Goal: Communication & Community: Answer question/provide support

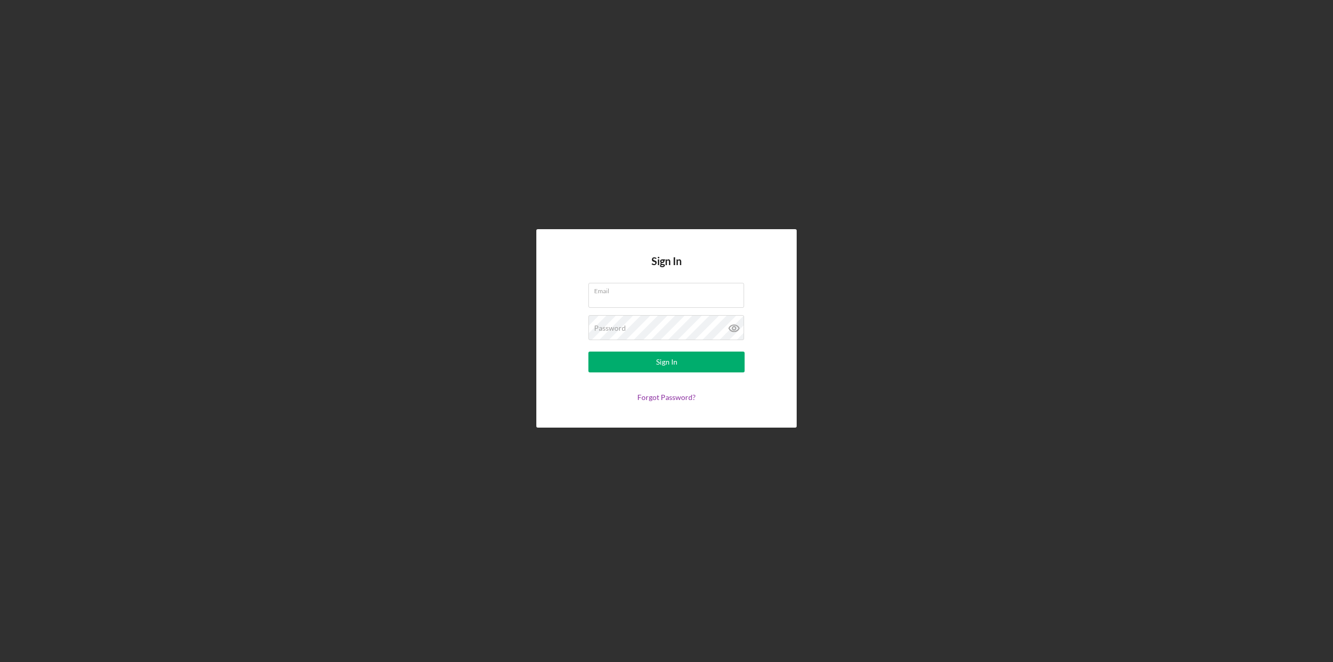
type input "KrabbyKohr@gmail.com"
click at [843, 186] on div "Sign In Email KrabbyKohr@gmail.com Password Sign In Forgot Password?" at bounding box center [666, 328] width 1323 height 657
click at [733, 360] on button "Sign In" at bounding box center [666, 362] width 156 height 21
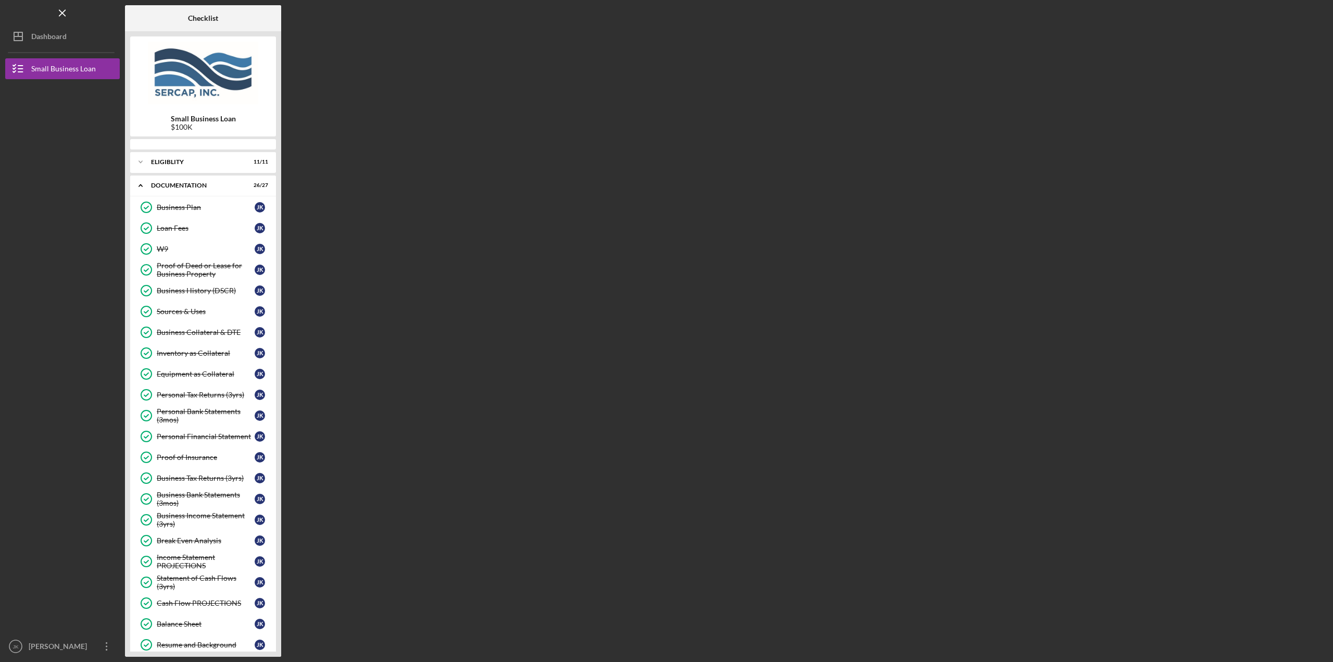
scroll to position [262, 0]
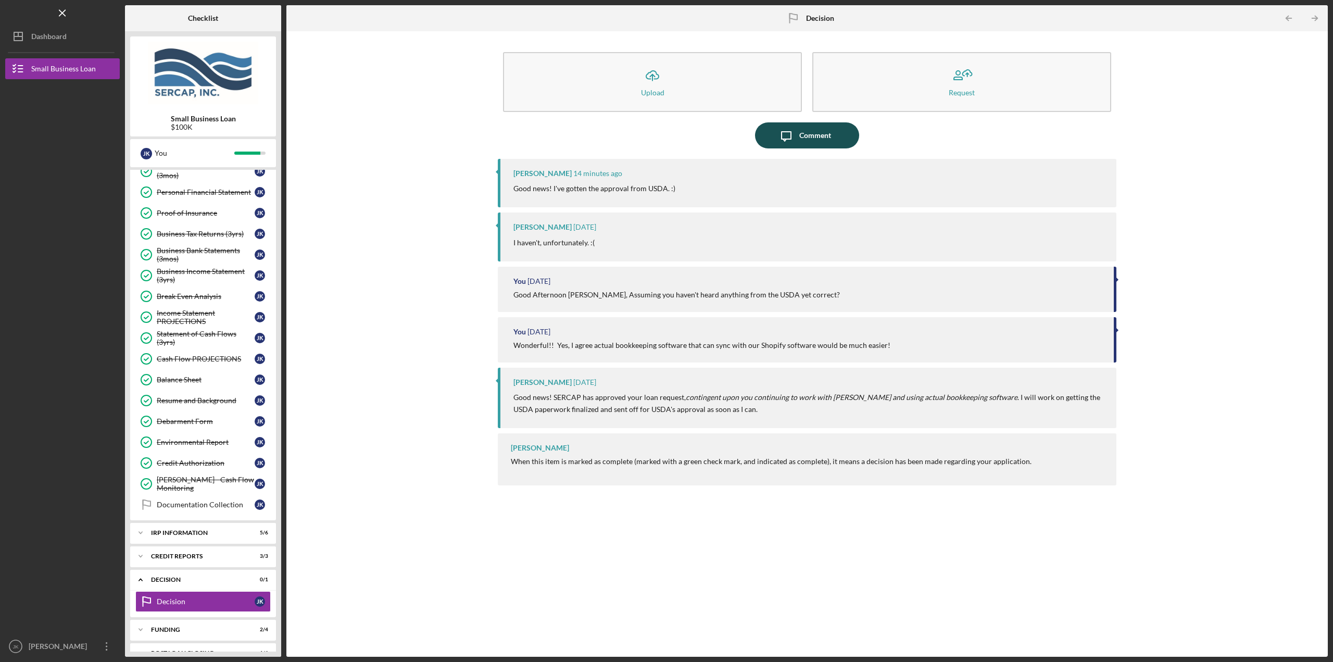
click at [832, 132] on button "Icon/Message Comment" at bounding box center [807, 135] width 104 height 26
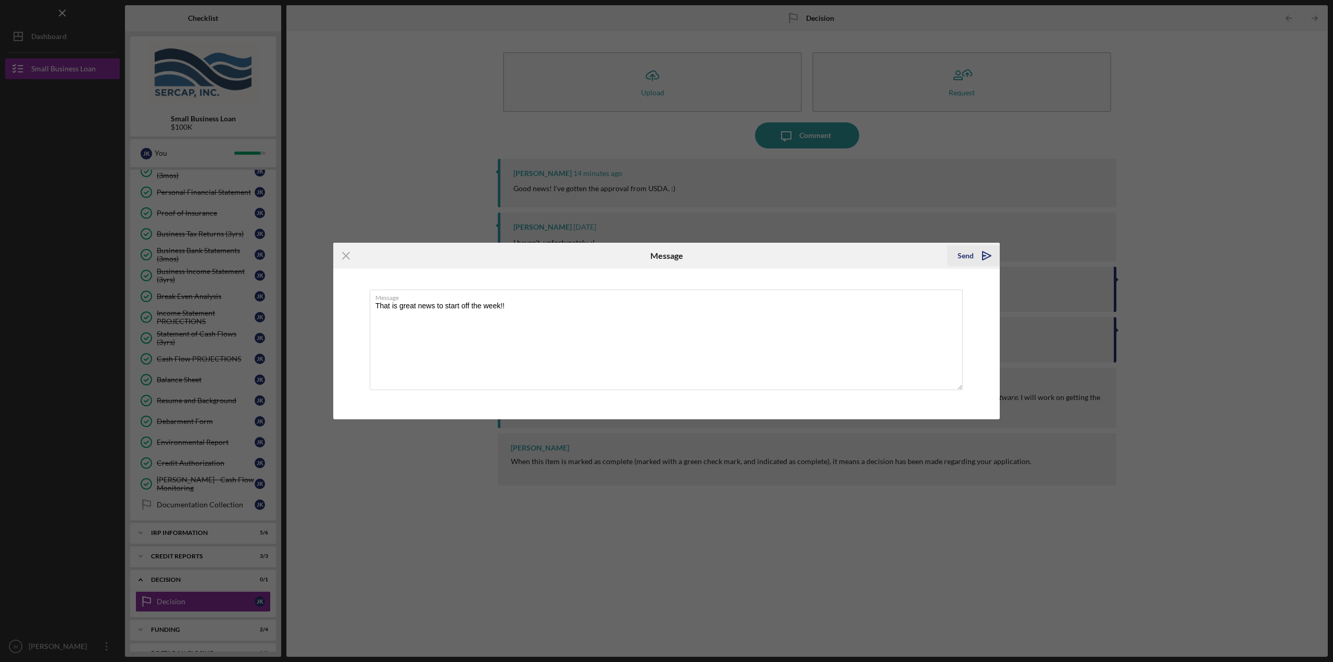
type textarea "That is great news to start off the week!!"
click at [989, 255] on polygon "submit" at bounding box center [987, 256] width 8 height 8
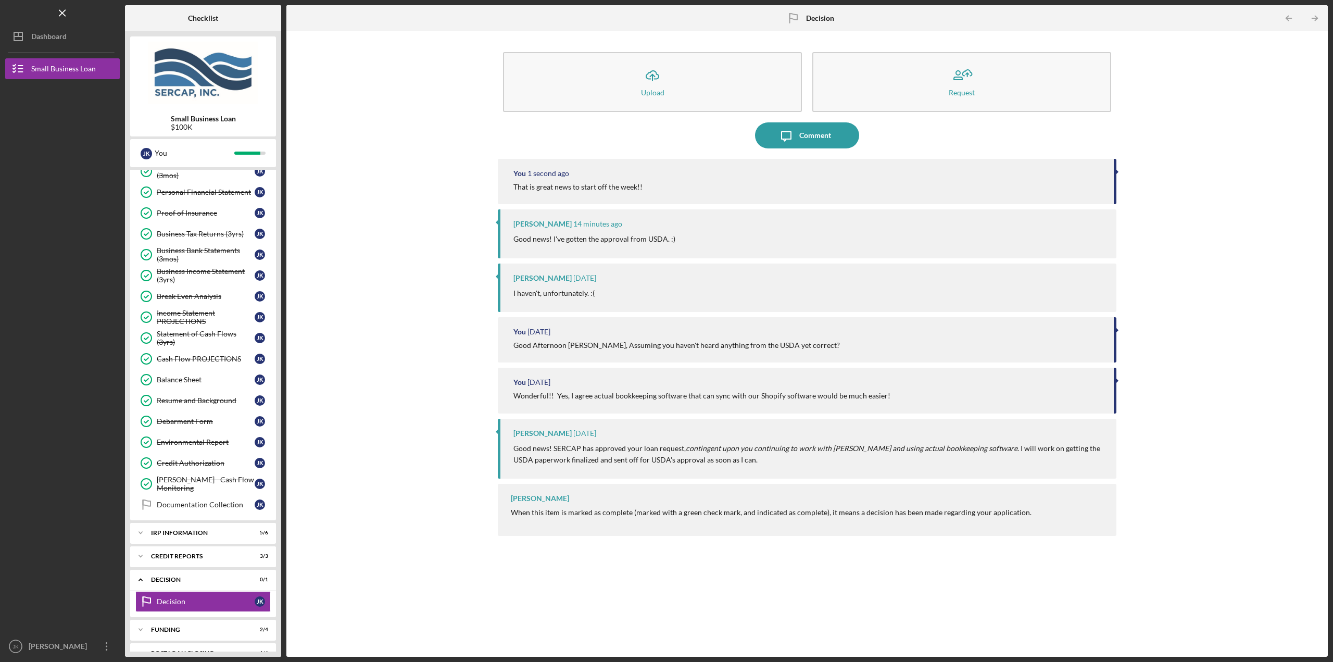
click at [378, 169] on div "Icon/Upload Upload Request Icon/Message Comment You 1 second ago That is great …" at bounding box center [807, 343] width 1031 height 615
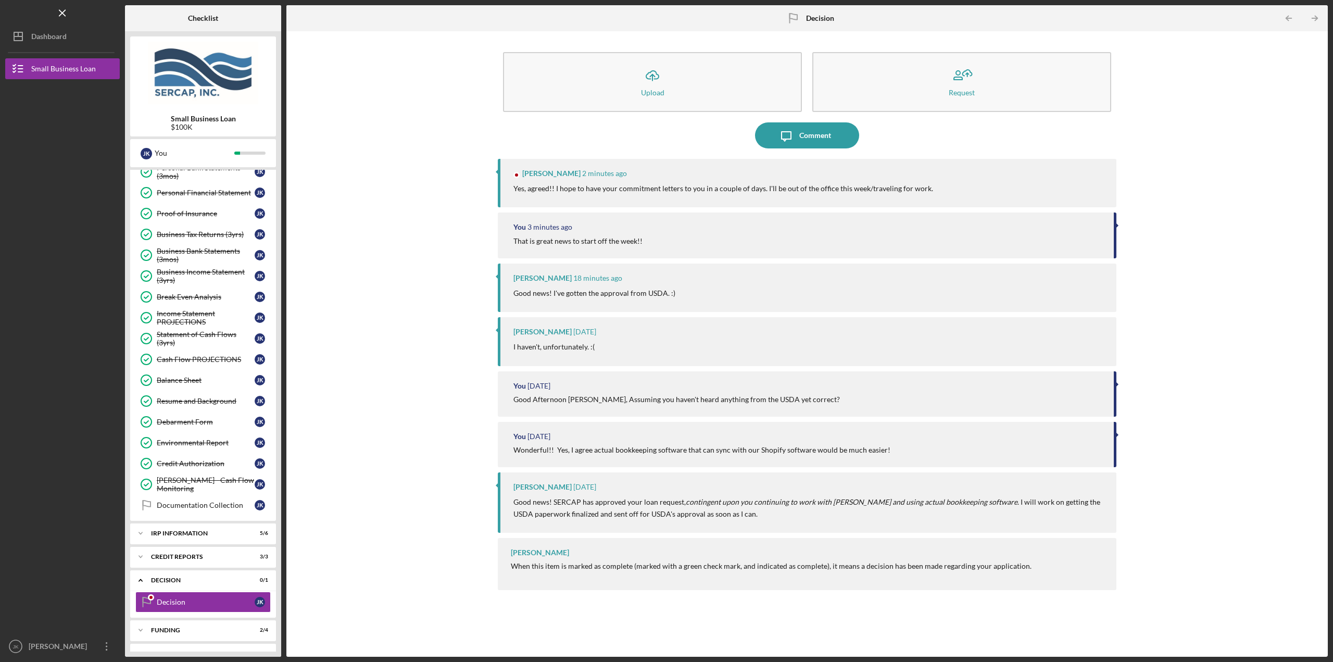
scroll to position [262, 0]
click at [791, 139] on icon "button" at bounding box center [786, 136] width 9 height 9
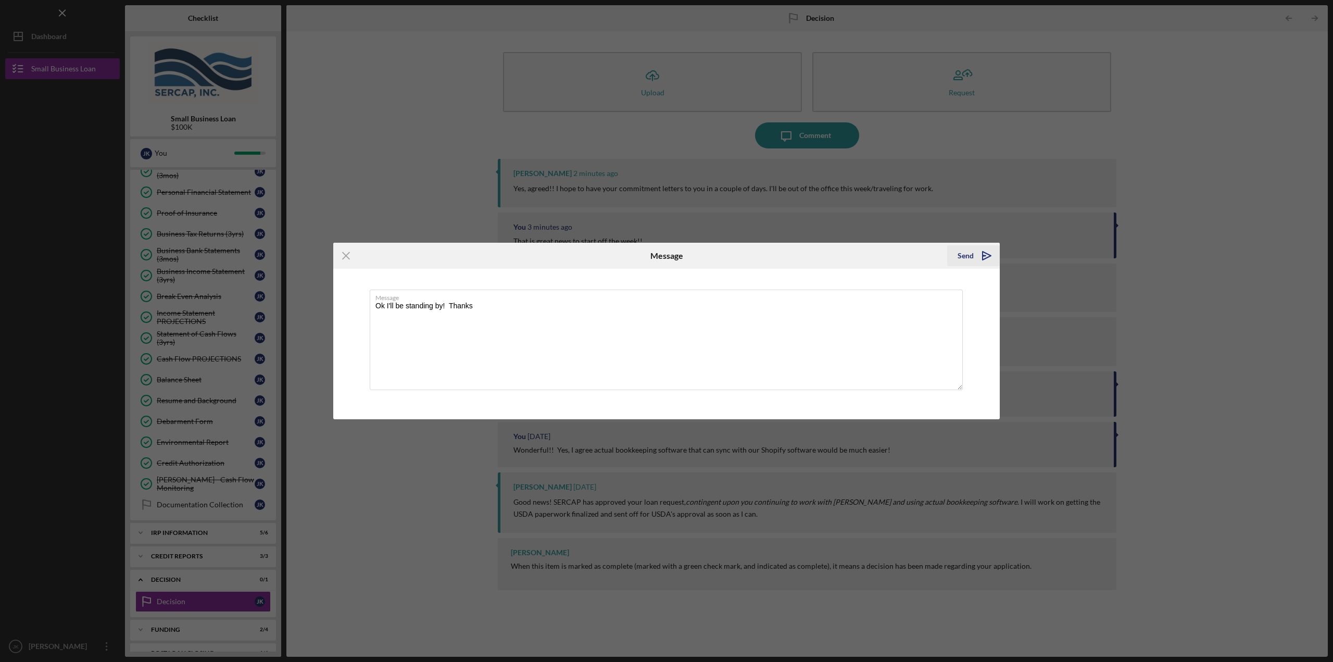
type textarea "Ok I'll be standing by! Thanks"
click at [961, 258] on div "Send" at bounding box center [966, 255] width 16 height 21
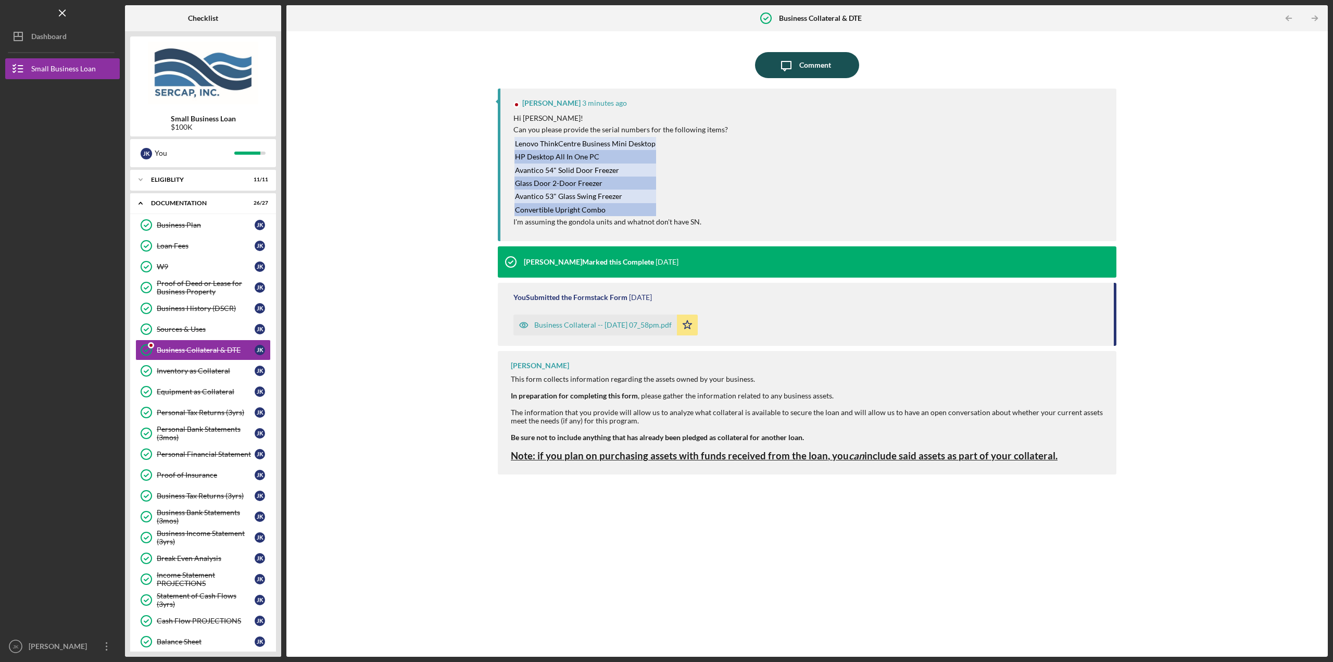
click at [790, 69] on icon "Icon/Message" at bounding box center [786, 65] width 26 height 26
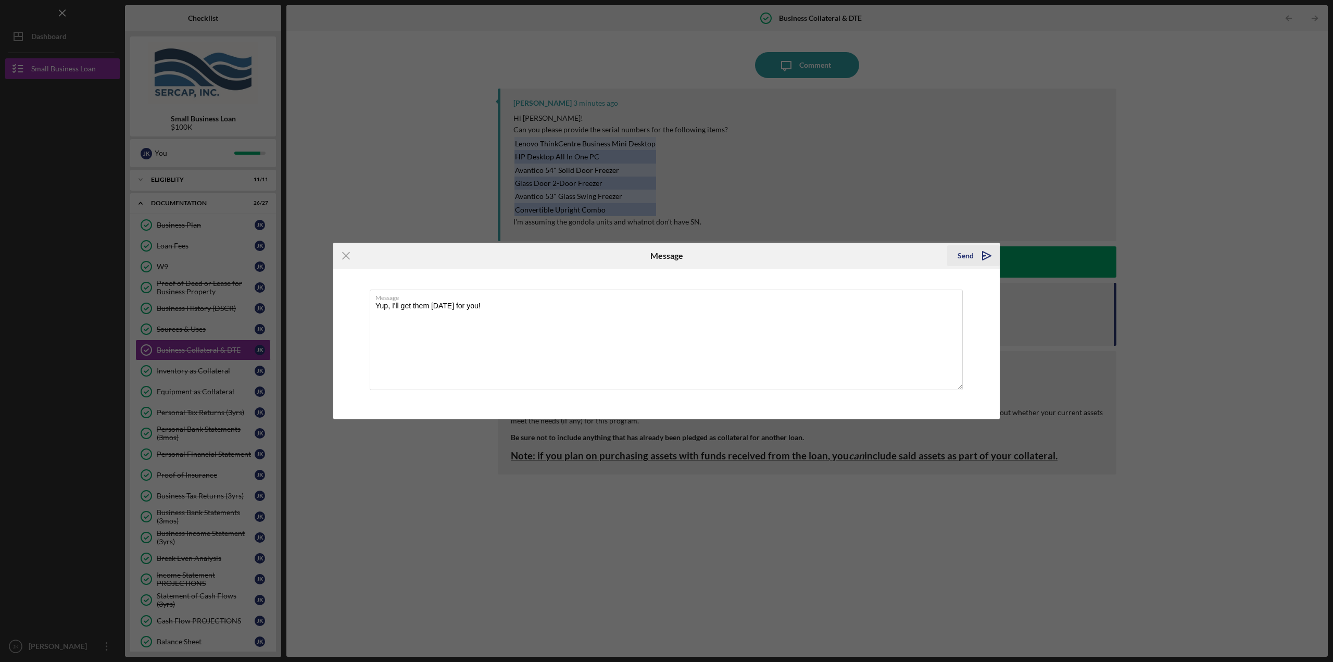
type textarea "Yup, I'll get them [DATE] for you!"
click at [951, 261] on button "Send Icon/icon-invite-send" at bounding box center [973, 255] width 53 height 21
